Goal: Transaction & Acquisition: Download file/media

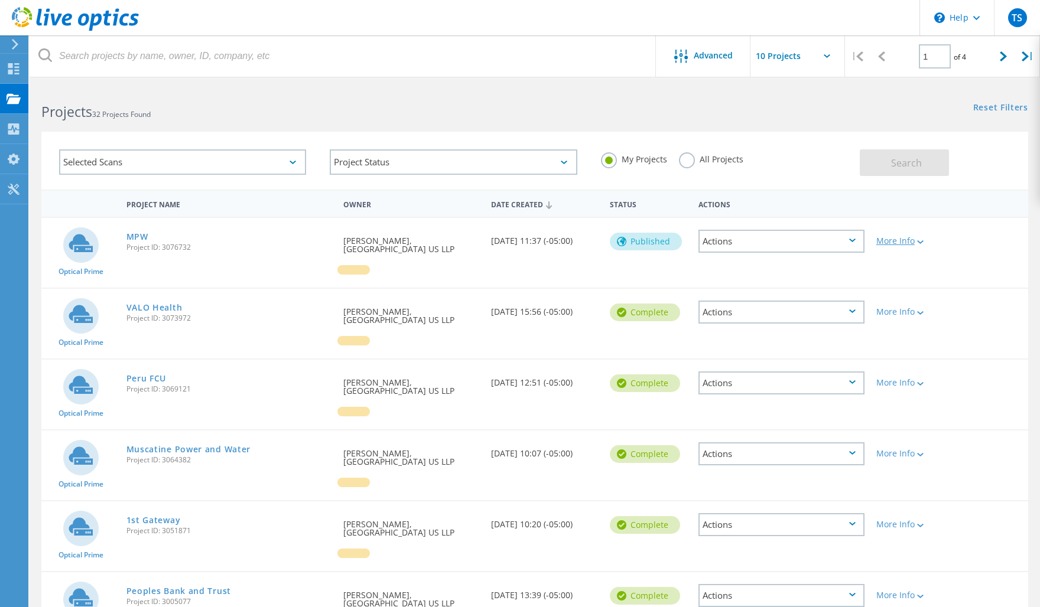
click at [913, 237] on div "More Info" at bounding box center [909, 241] width 67 height 8
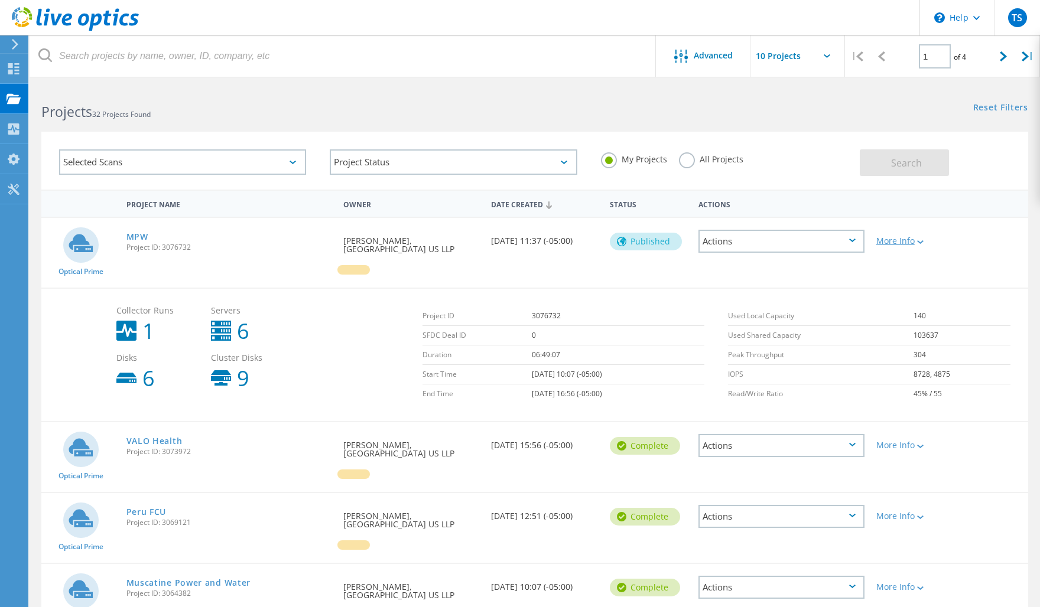
click at [913, 237] on div "More Info" at bounding box center [909, 241] width 67 height 8
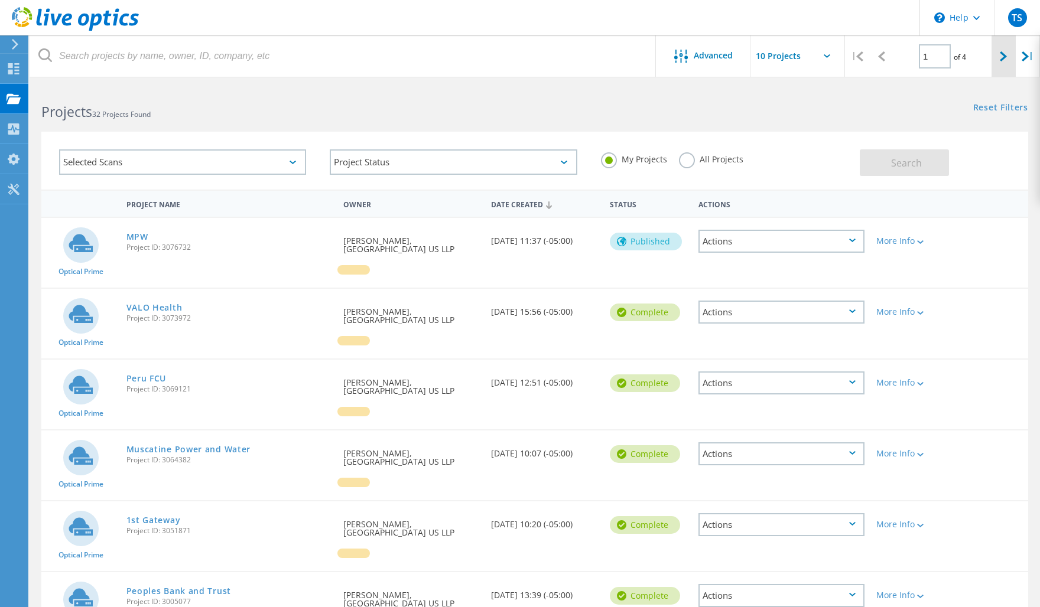
click at [1004, 52] on icon at bounding box center [1002, 56] width 7 height 10
type input "2"
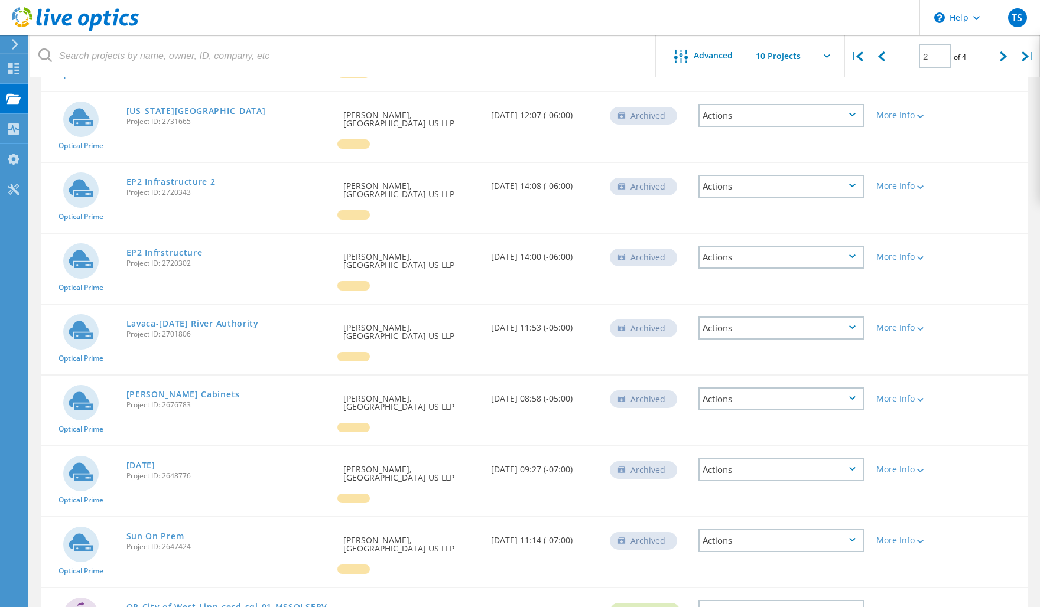
scroll to position [262, 0]
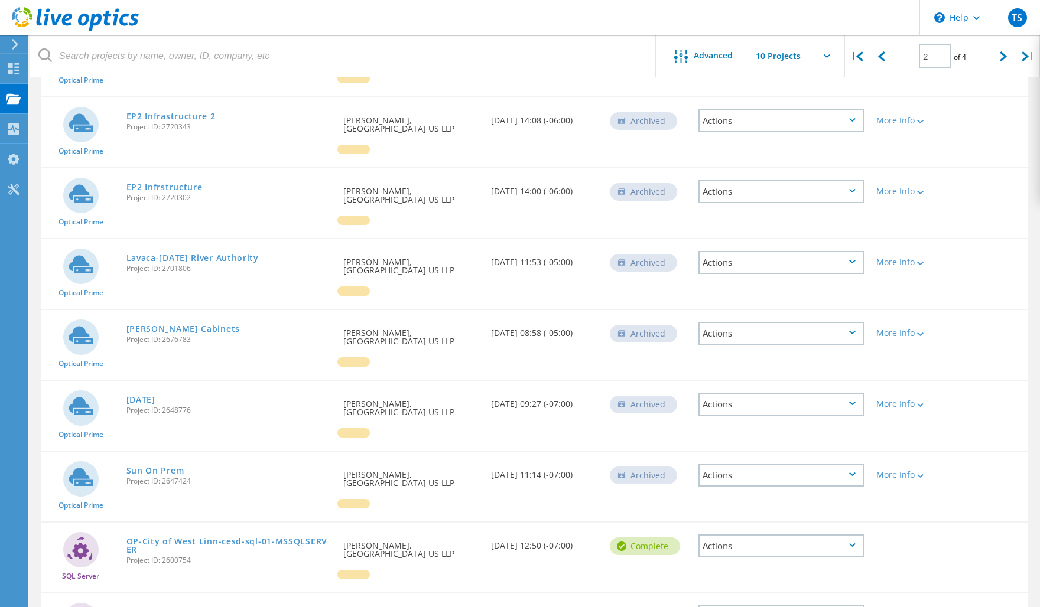
click at [768, 464] on div "Actions" at bounding box center [781, 475] width 166 height 23
click at [768, 429] on div "View Project" at bounding box center [781, 438] width 164 height 18
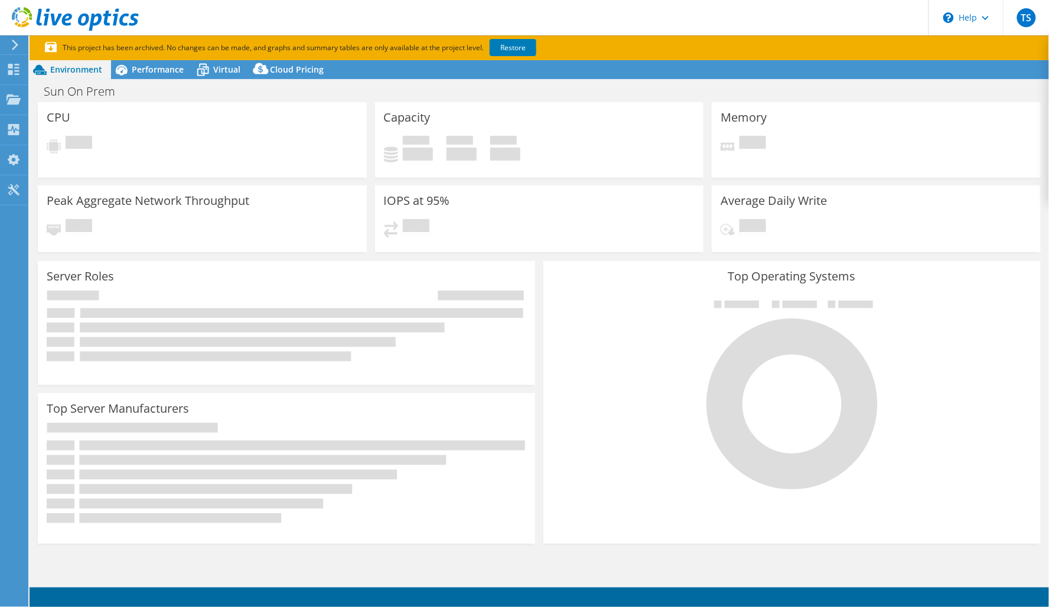
select select "USWest"
select select "USD"
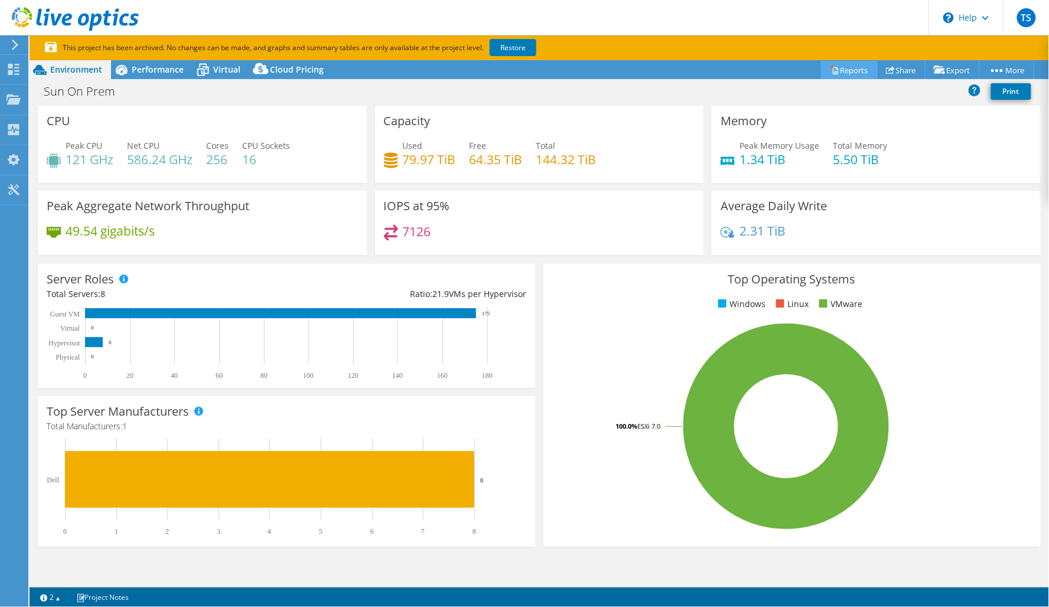
click at [852, 71] on link "Reports" at bounding box center [849, 70] width 57 height 18
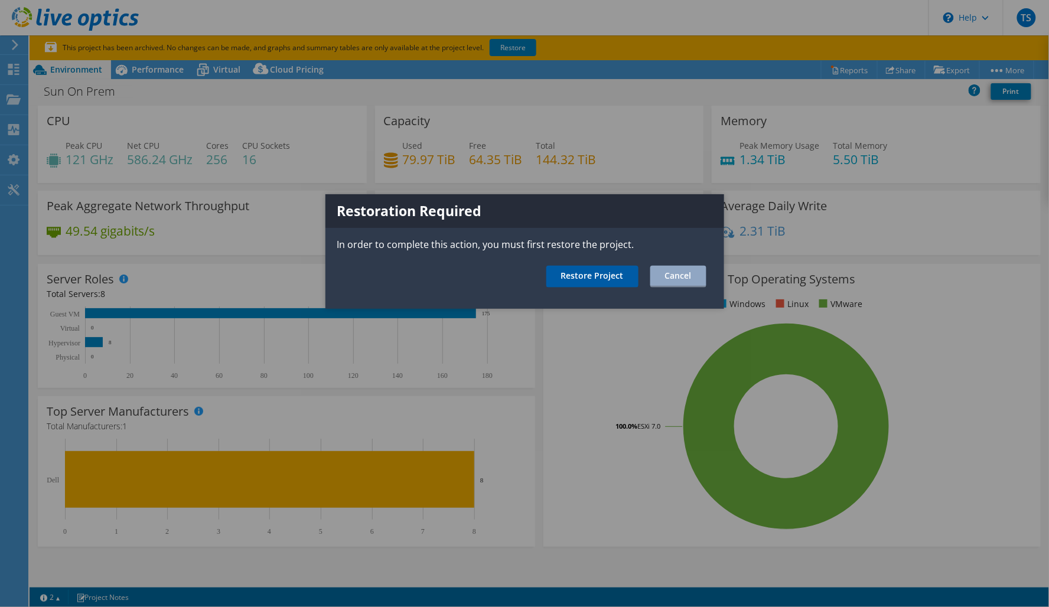
click at [618, 268] on link "Restore Project" at bounding box center [592, 277] width 92 height 22
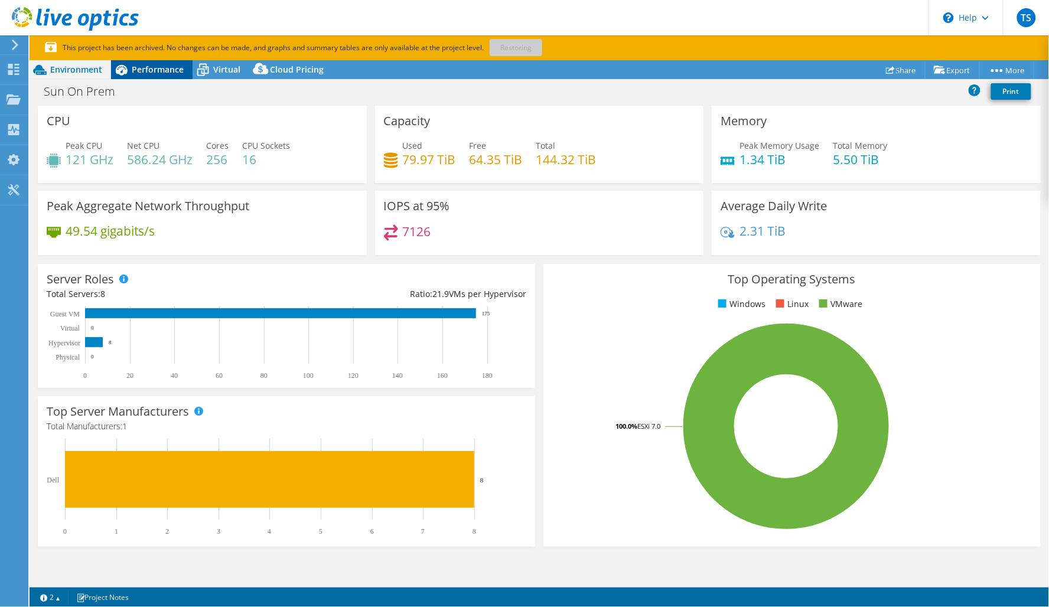
click at [152, 73] on span "Performance" at bounding box center [158, 69] width 52 height 11
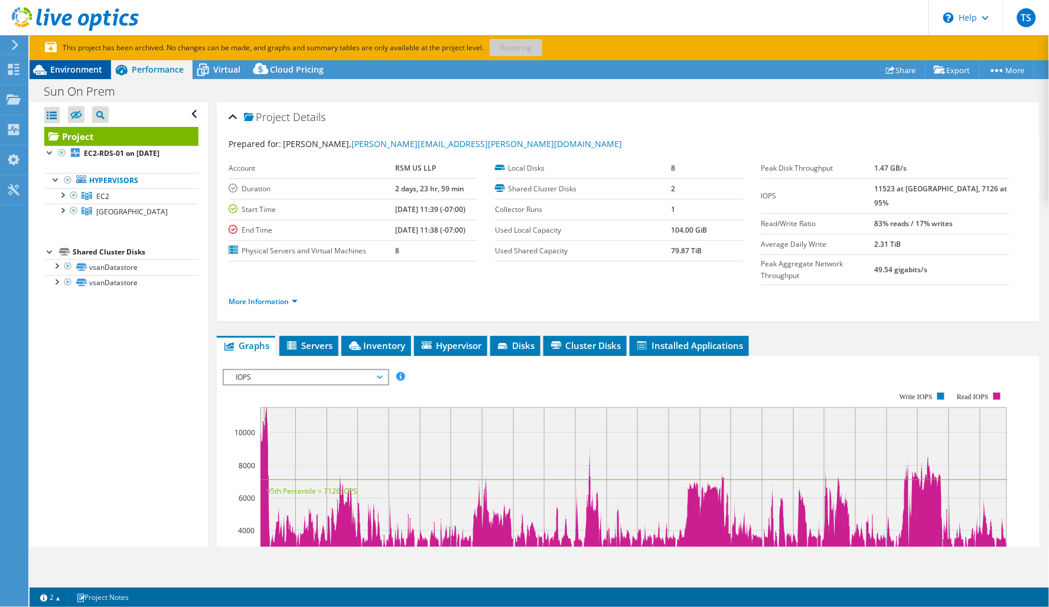
click at [96, 73] on span "Environment" at bounding box center [76, 69] width 52 height 11
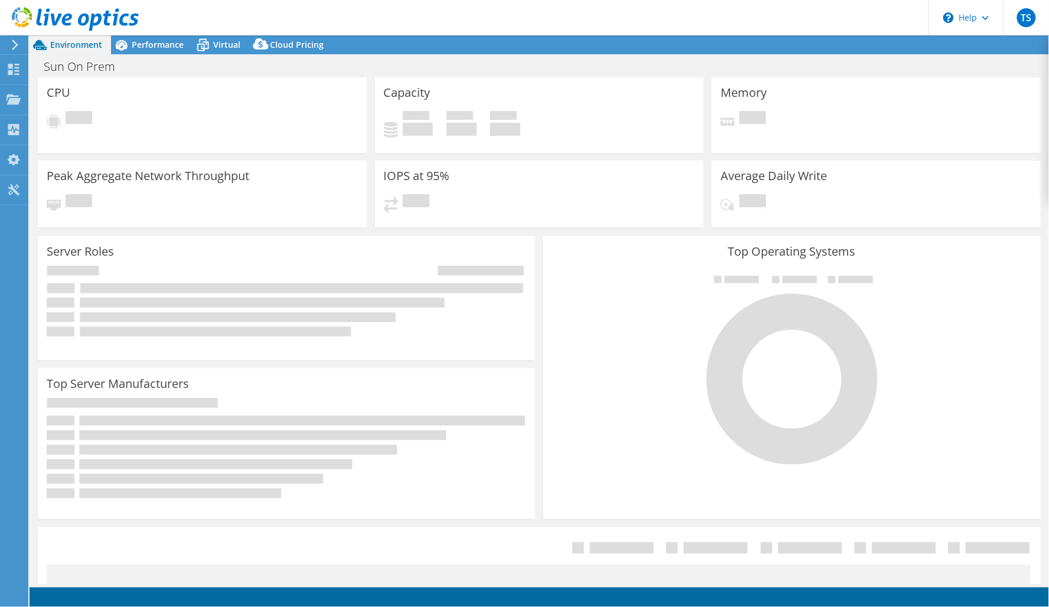
select select "USWest"
select select "USD"
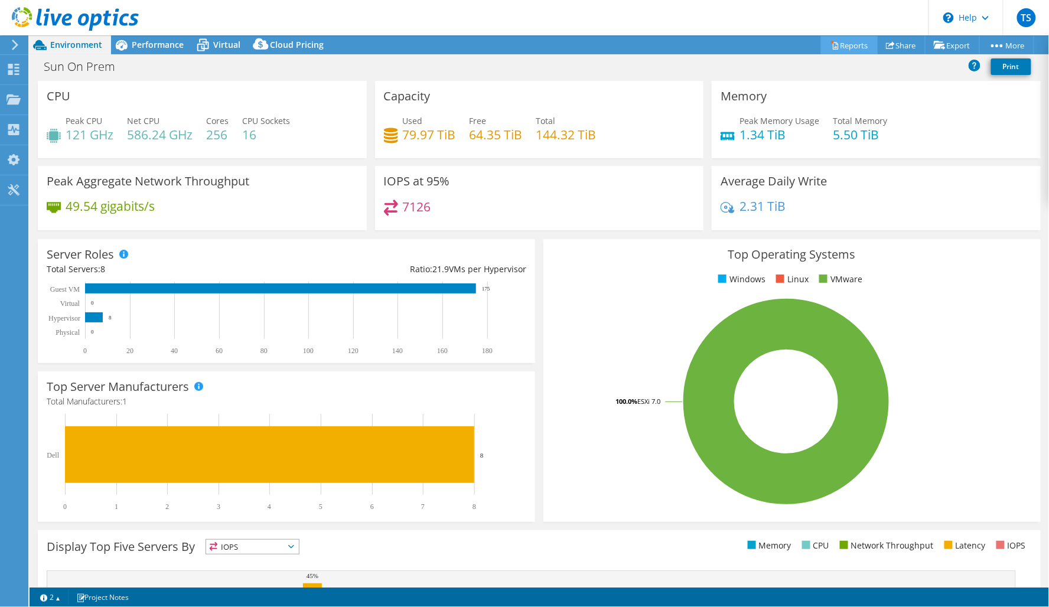
click at [861, 41] on link "Reports" at bounding box center [849, 45] width 57 height 18
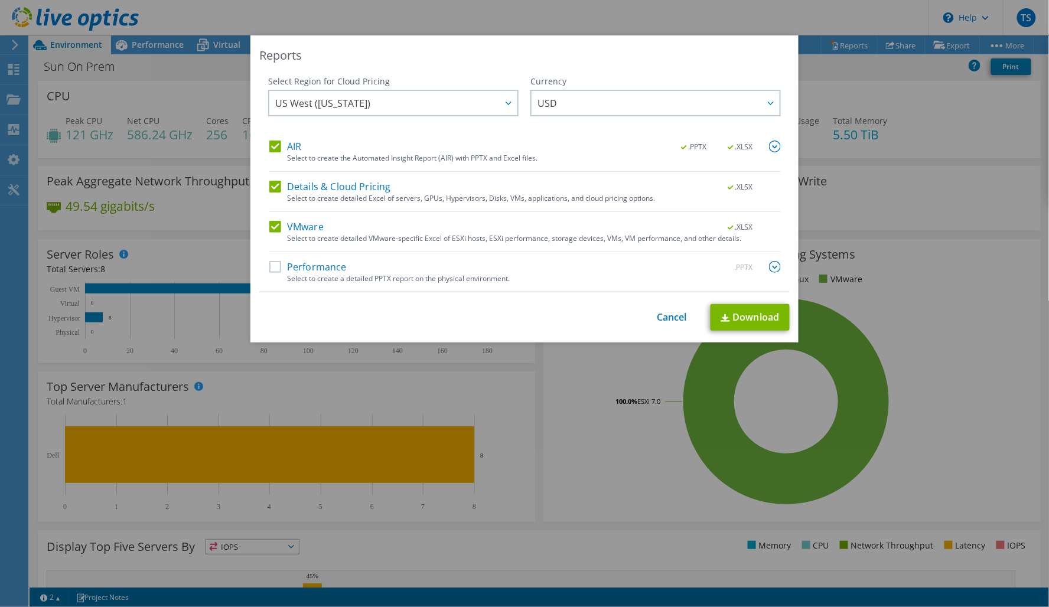
click at [270, 142] on label "AIR" at bounding box center [285, 147] width 32 height 12
click at [0, 0] on input "AIR" at bounding box center [0, 0] width 0 height 0
click at [276, 184] on label "Details & Cloud Pricing" at bounding box center [330, 187] width 122 height 12
click at [0, 0] on input "Details & Cloud Pricing" at bounding box center [0, 0] width 0 height 0
click at [738, 317] on link "Download" at bounding box center [750, 317] width 79 height 27
